Goal: Communication & Community: Answer question/provide support

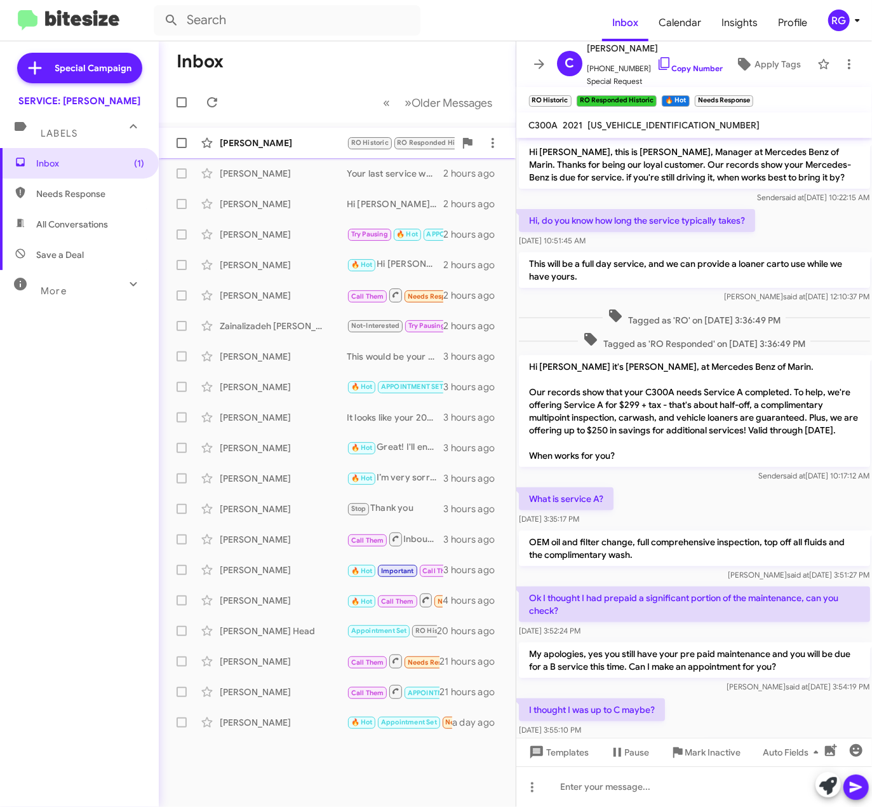
click at [269, 151] on div "Caitlin Hahn RO Historic RO Responded Historic 🔥 Hot Needs Response Ok great, d…" at bounding box center [337, 142] width 337 height 25
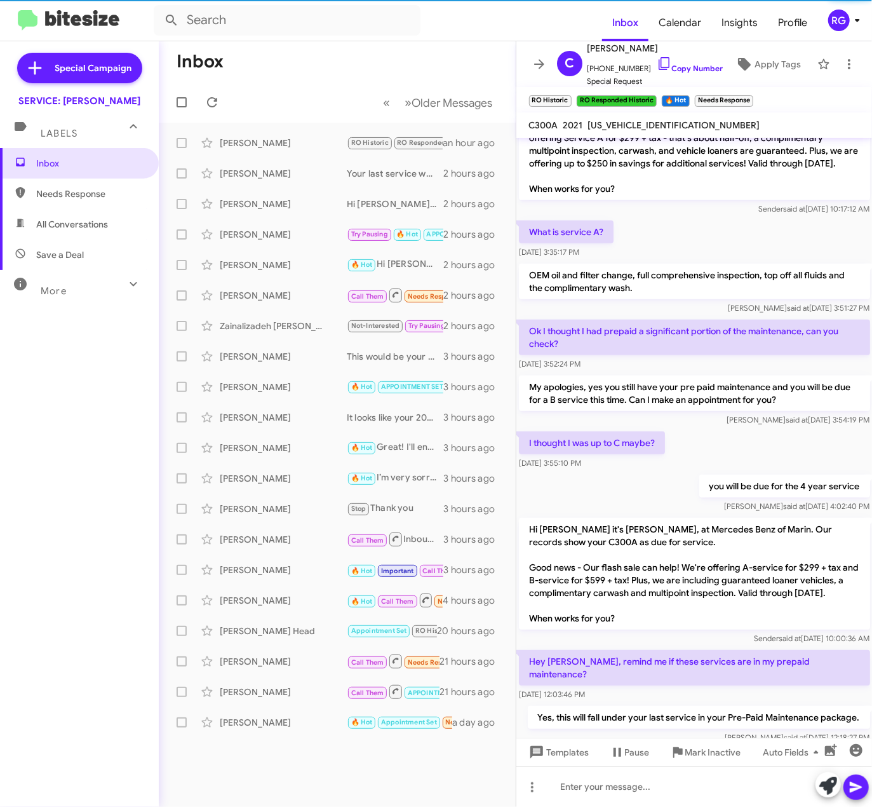
scroll to position [395, 0]
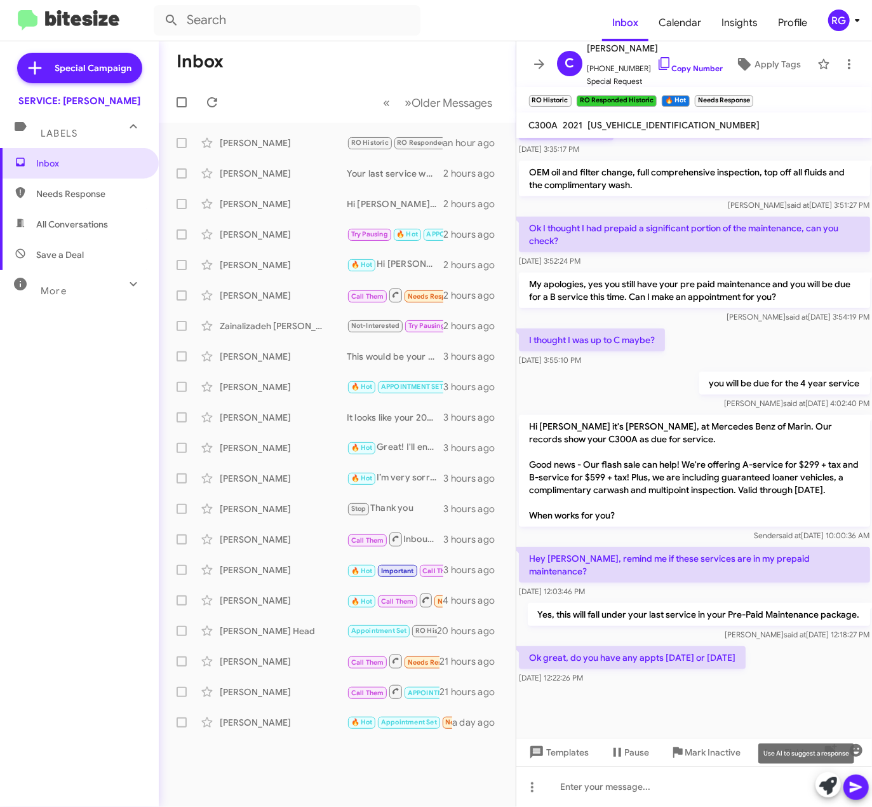
click at [836, 788] on icon at bounding box center [829, 786] width 18 height 18
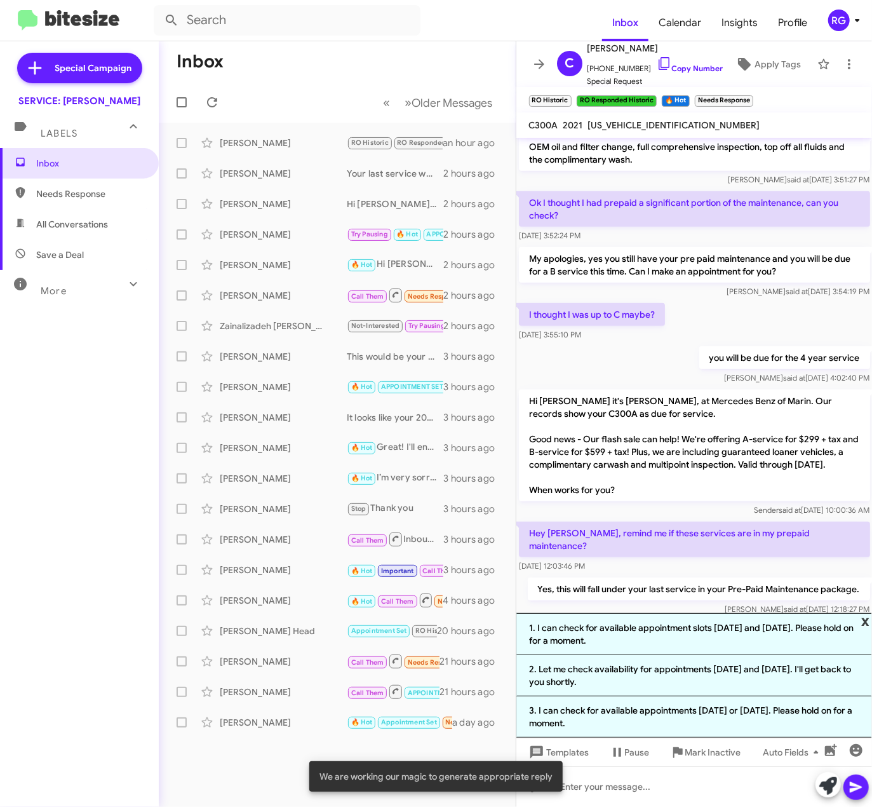
click at [869, 623] on span "x" at bounding box center [866, 620] width 8 height 15
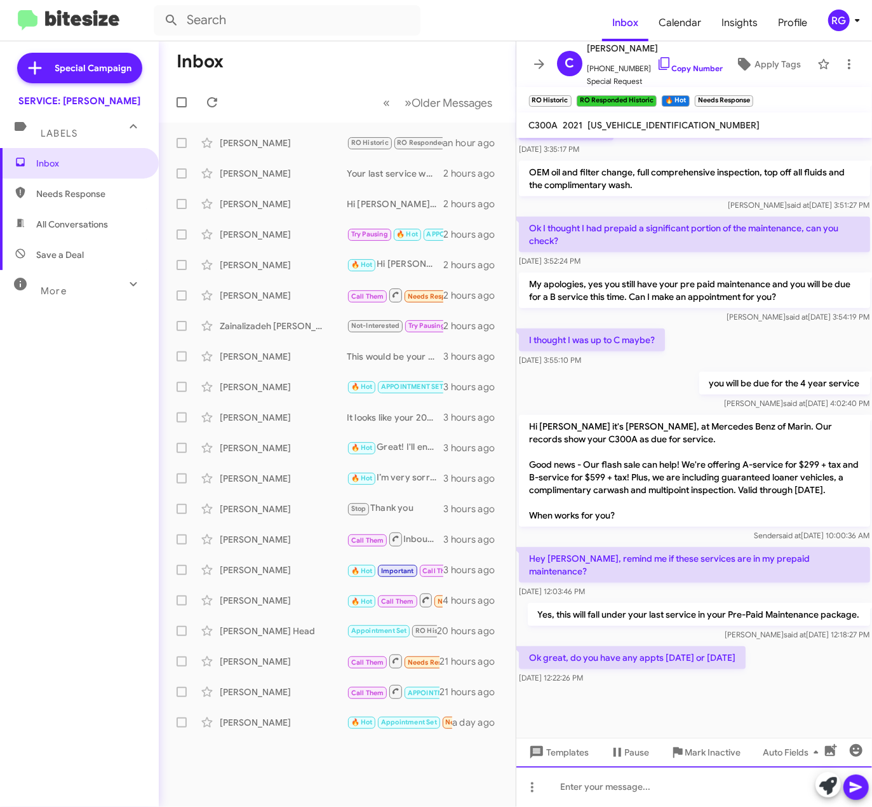
drag, startPoint x: 614, startPoint y: 780, endPoint x: 576, endPoint y: 779, distance: 38.1
click at [609, 784] on div at bounding box center [695, 786] width 356 height 41
click at [700, 776] on div "We can do as soon as this Friday" at bounding box center [695, 786] width 356 height 41
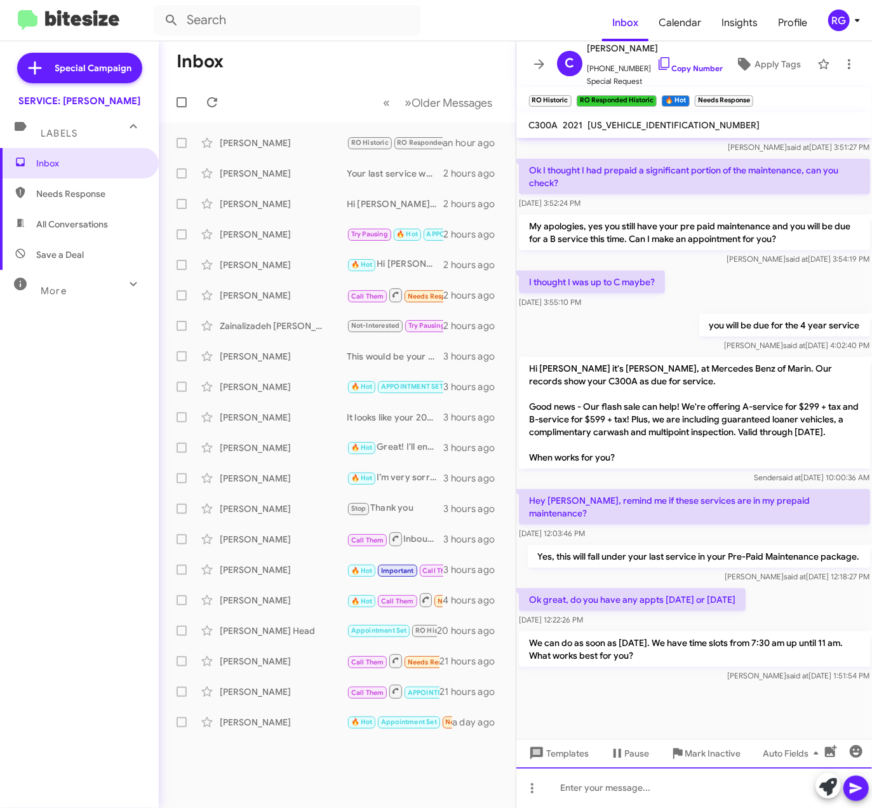
scroll to position [454, 0]
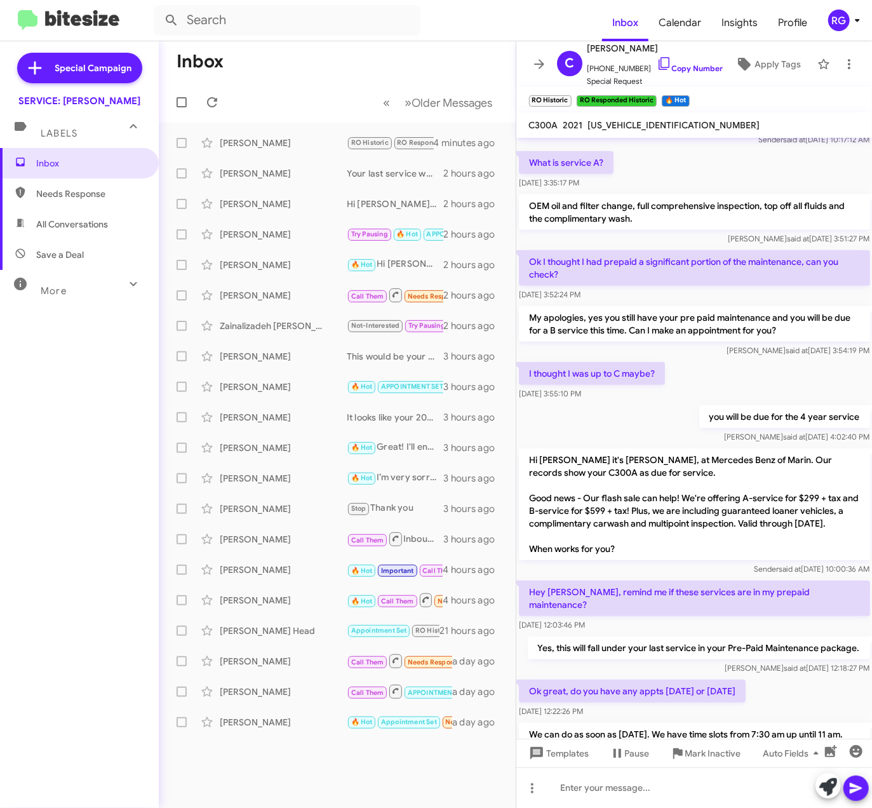
scroll to position [234, 0]
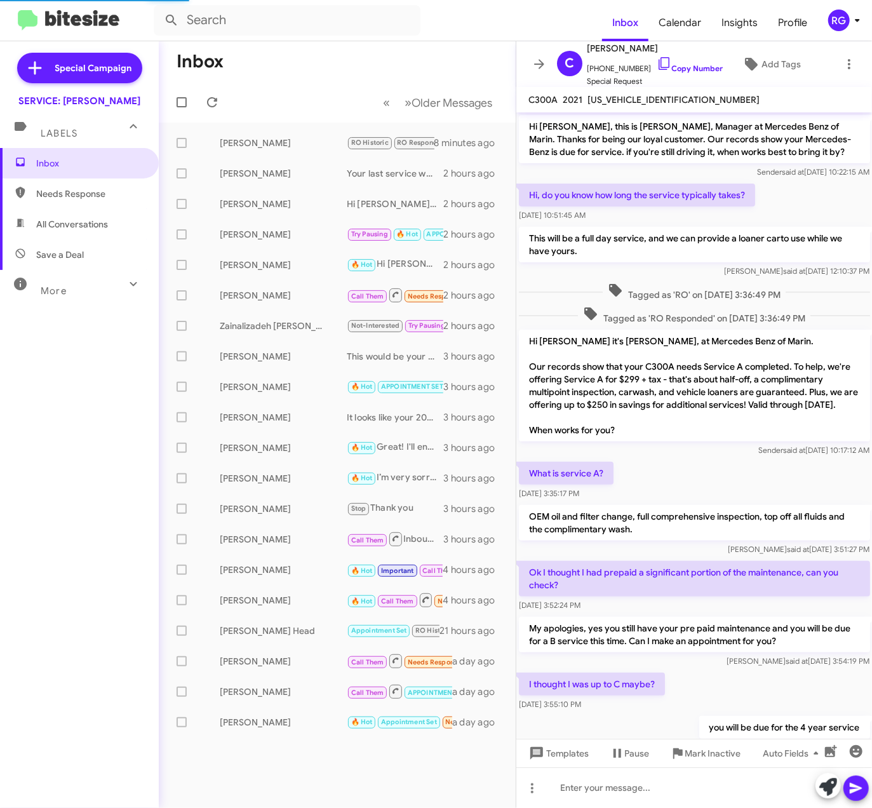
scroll to position [428, 0]
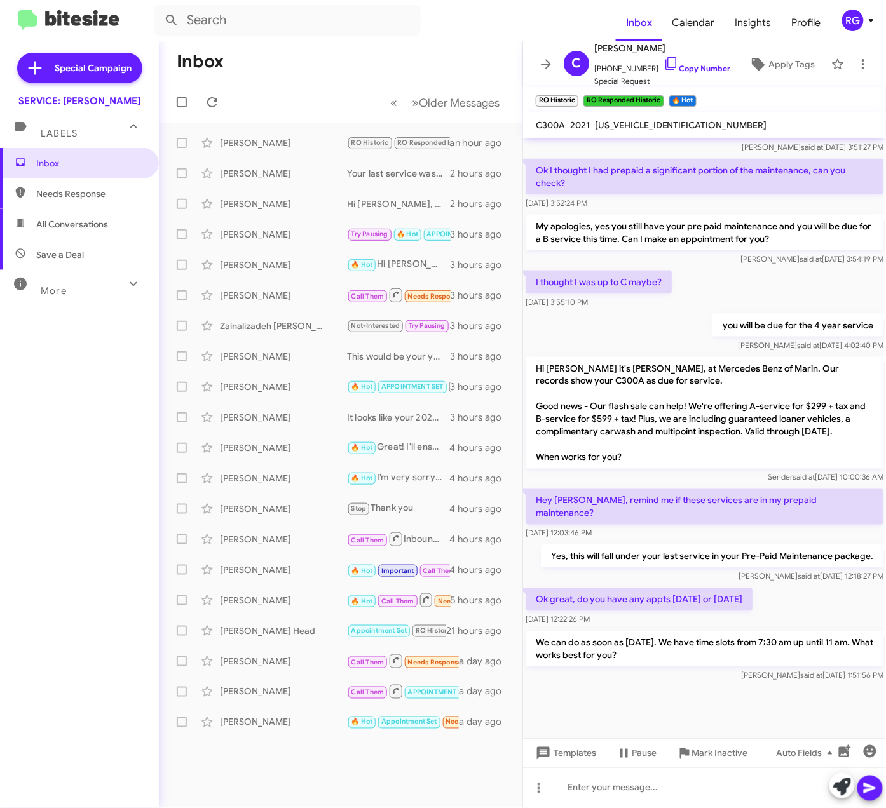
scroll to position [416, 0]
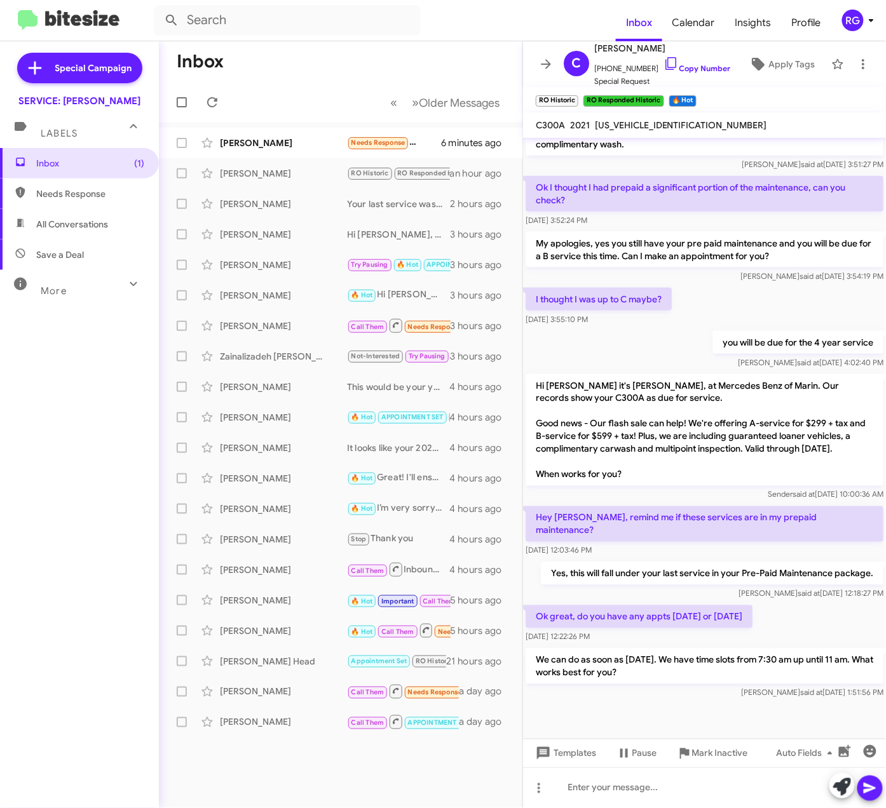
scroll to position [416, 0]
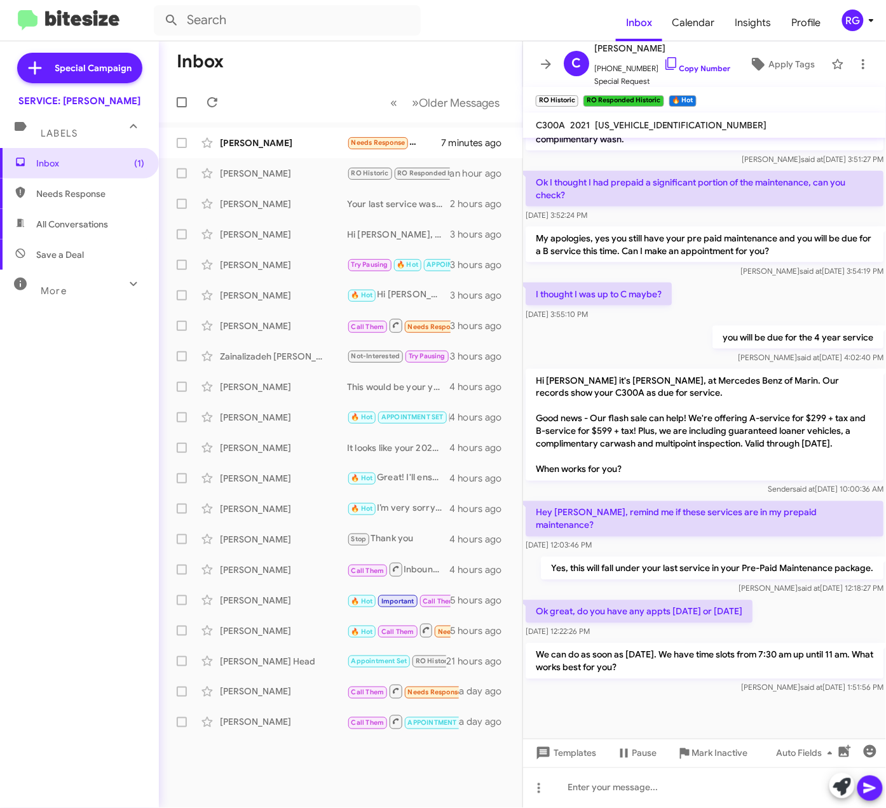
click at [343, 126] on mat-action-list "Pierre Negri Needs Response Not satisfied. We have another flat tire right now …" at bounding box center [340, 430] width 363 height 615
click at [337, 139] on div "[PERSON_NAME]" at bounding box center [283, 143] width 127 height 13
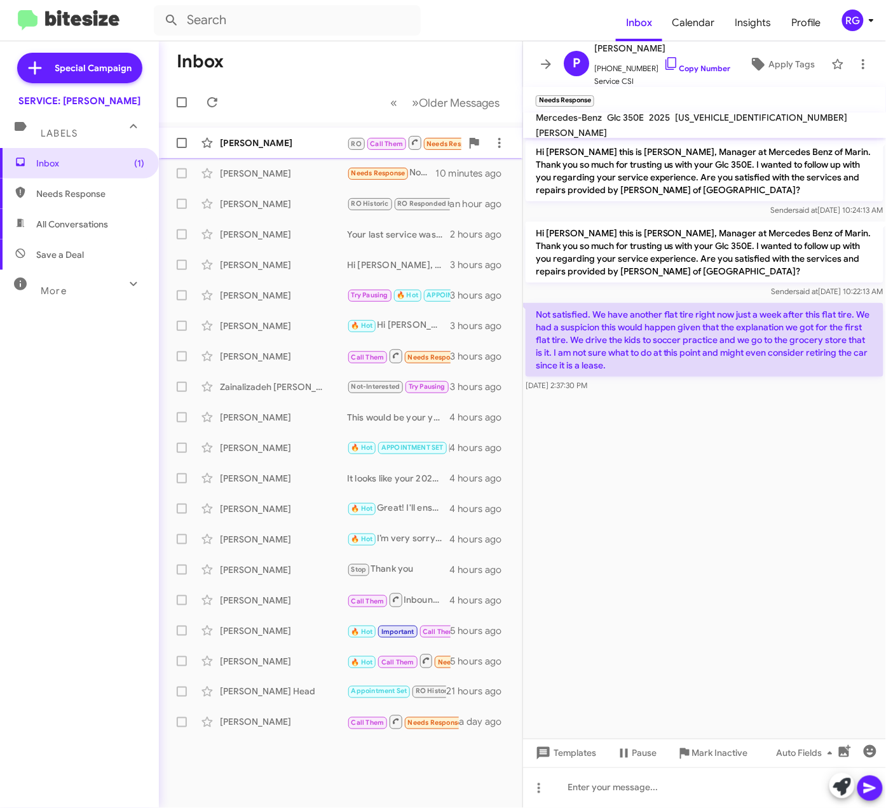
click at [296, 148] on div "[PERSON_NAME]" at bounding box center [283, 143] width 127 height 13
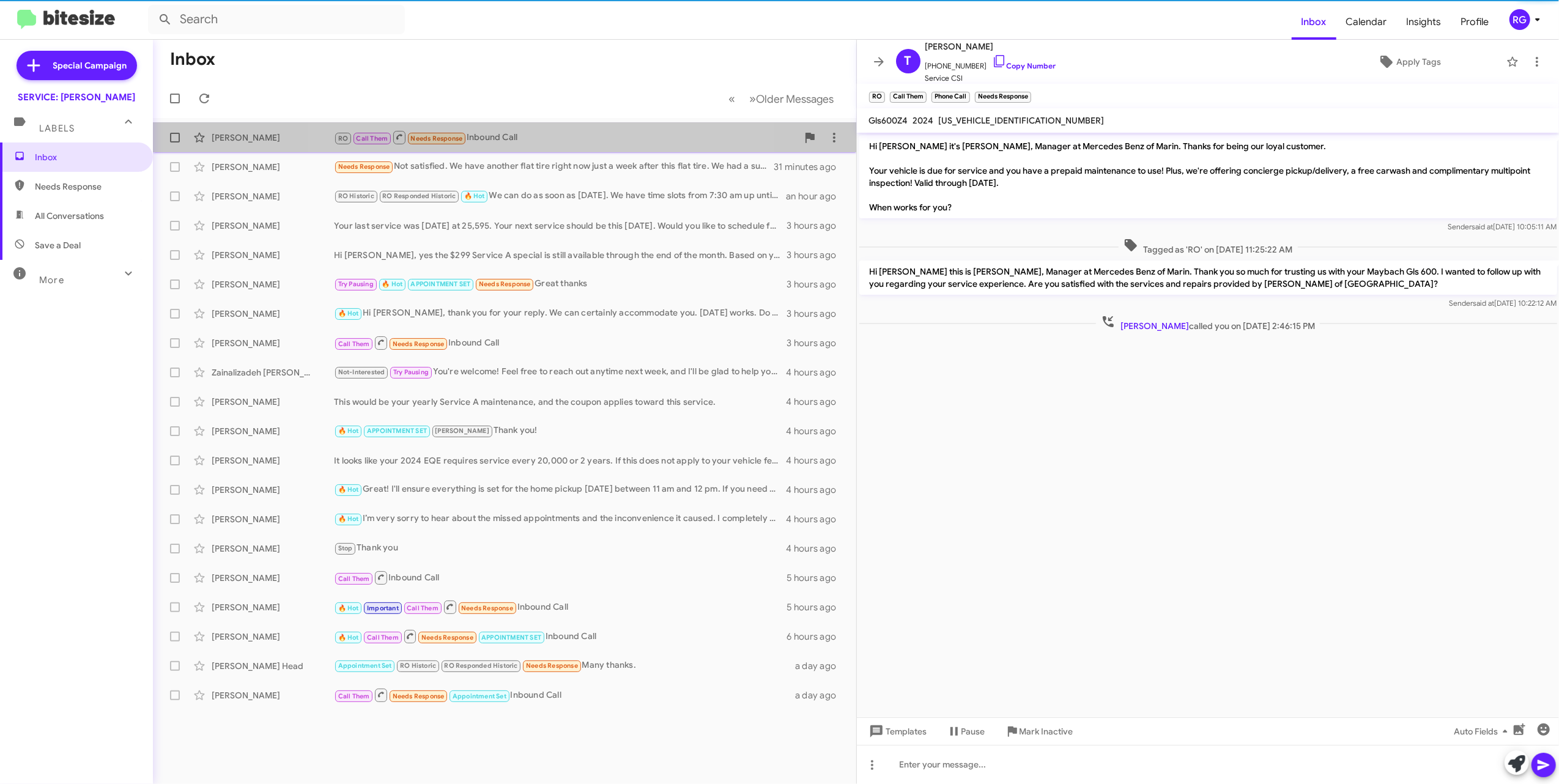
click at [507, 142] on div "RO Call Them Needs Response Inbound Call" at bounding box center [566, 138] width 464 height 15
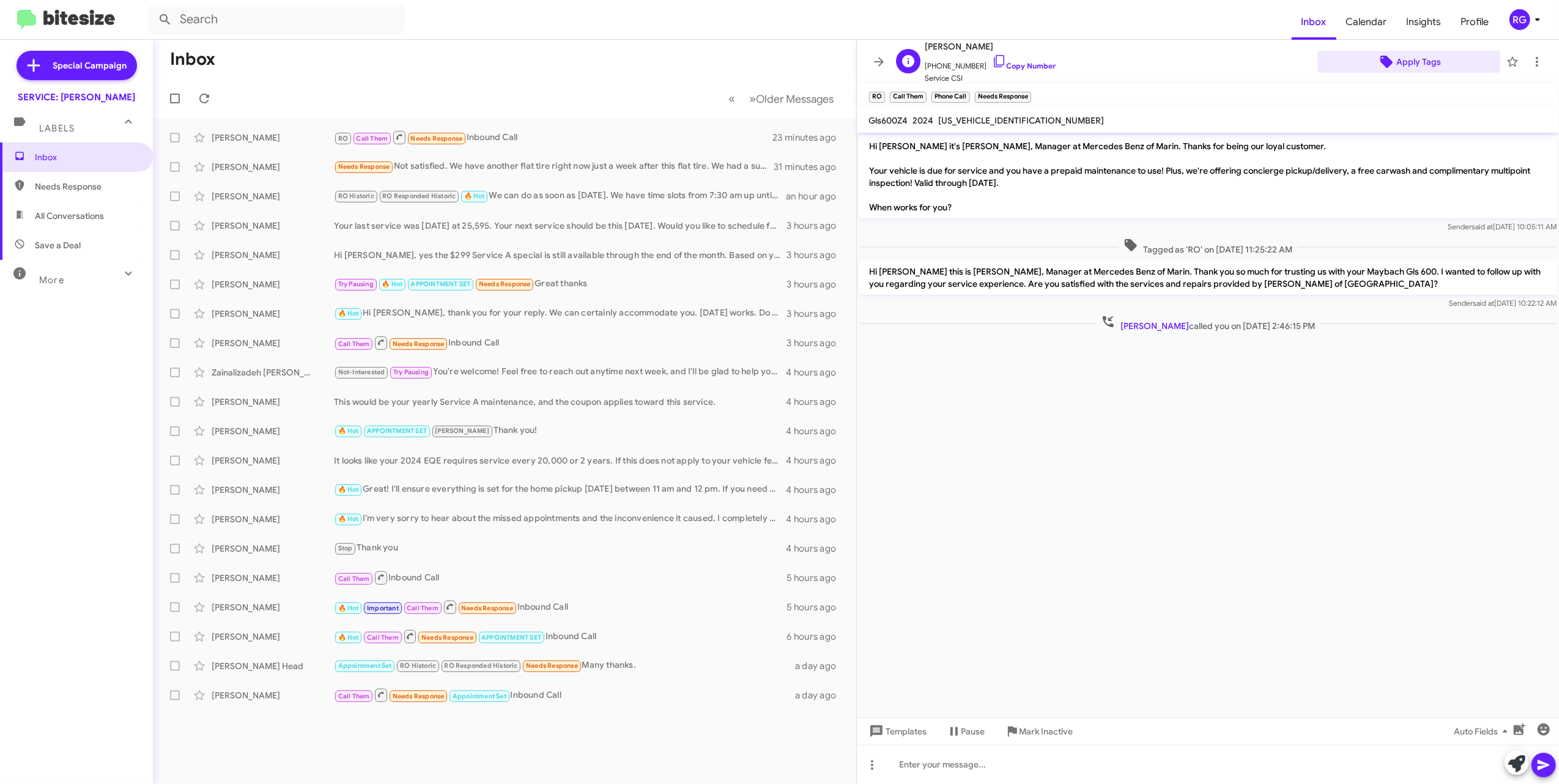
click at [1415, 66] on span "Apply Tags" at bounding box center [1418, 62] width 44 height 22
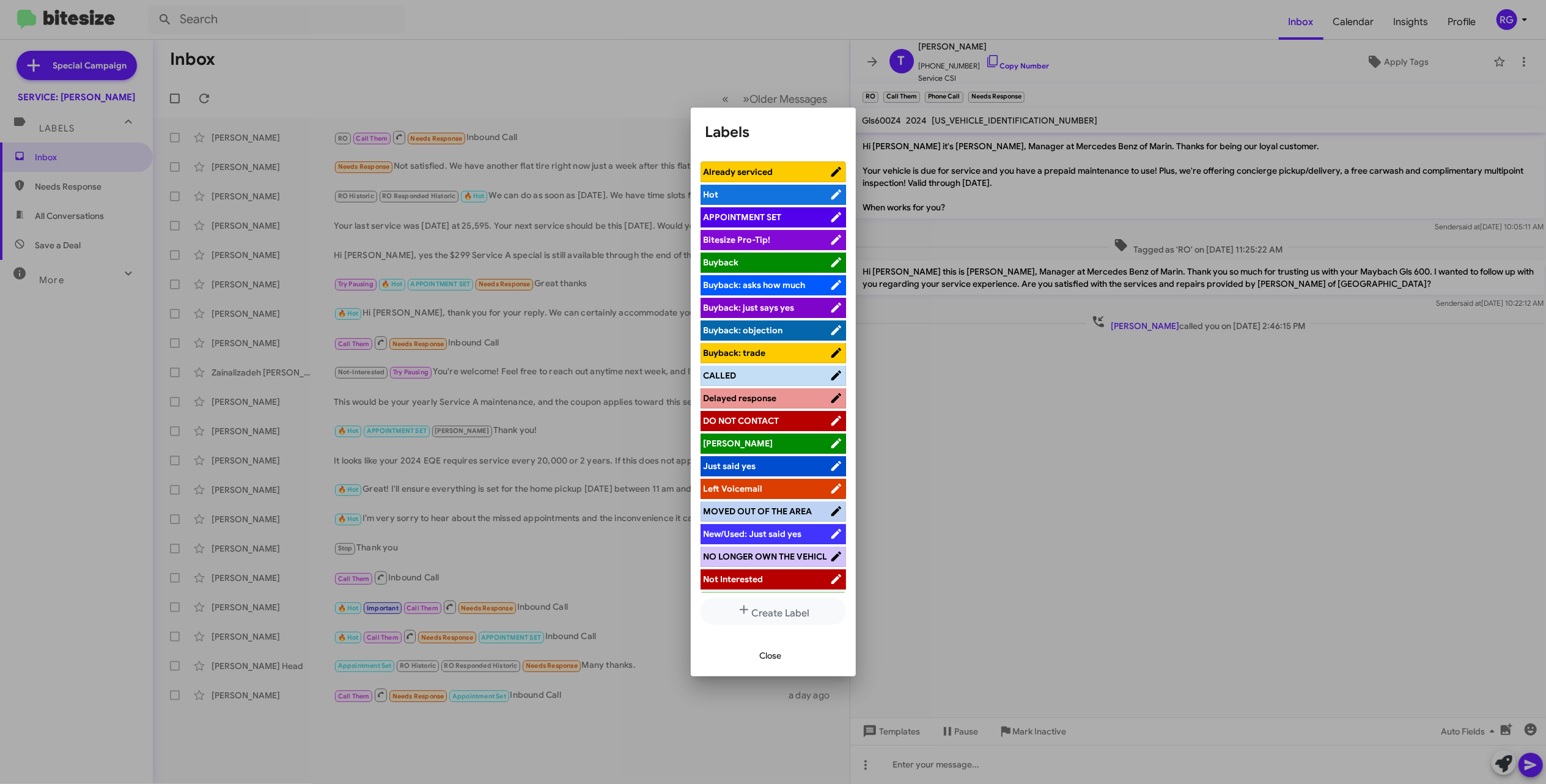
click at [747, 380] on span "CALLED" at bounding box center [766, 375] width 126 height 13
click at [771, 661] on span "Close" at bounding box center [771, 655] width 22 height 22
